Goal: Navigation & Orientation: Find specific page/section

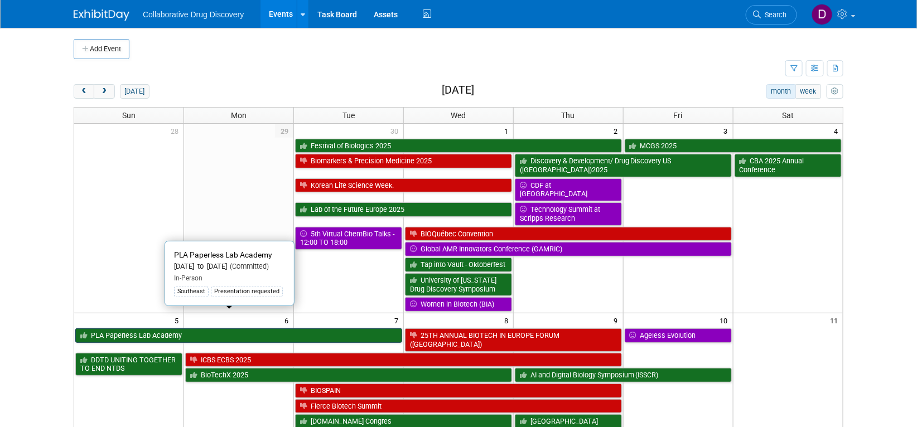
click at [201, 329] on link "PLA Paperless Lab Academy" at bounding box center [238, 336] width 327 height 15
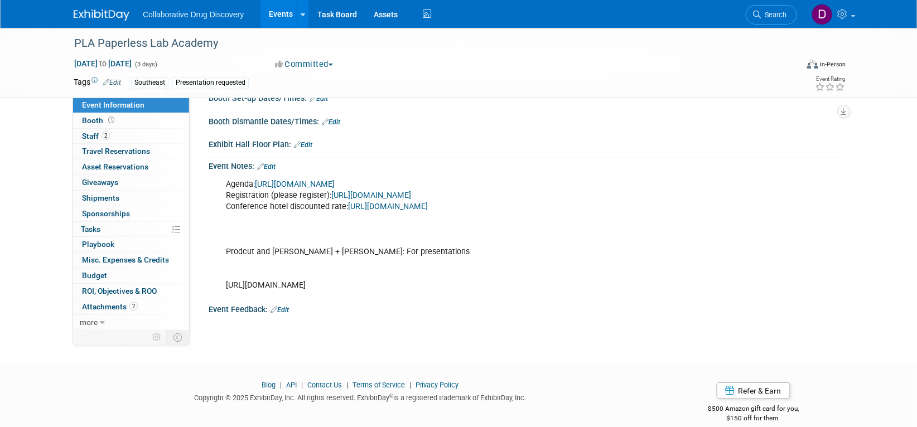
scroll to position [222, 0]
